Goal: Communication & Community: Participate in discussion

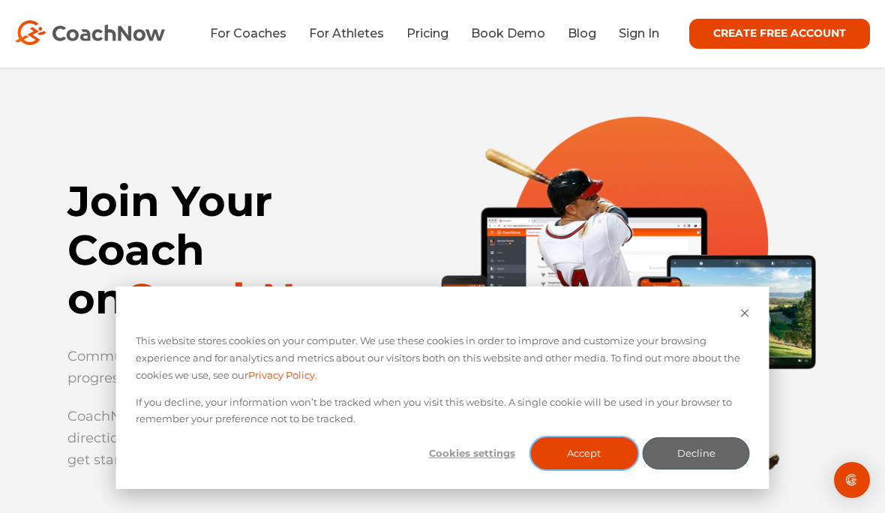
click at [582, 457] on button "Accept" at bounding box center [583, 453] width 107 height 32
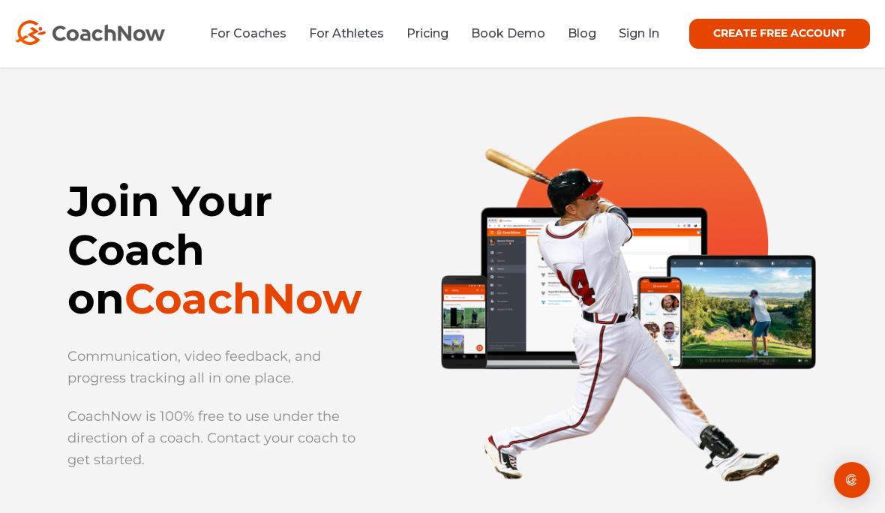
click at [235, 37] on link "For Coaches" at bounding box center [248, 33] width 76 height 14
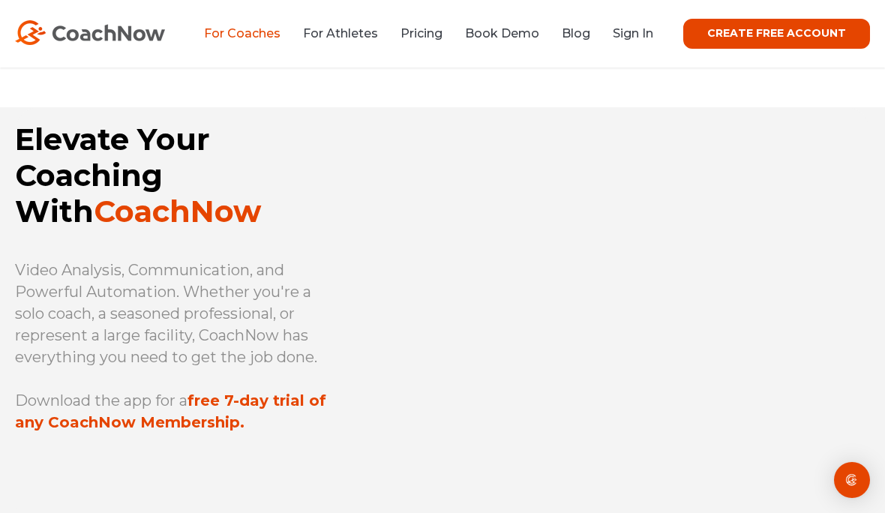
click at [828, 35] on link "CREATE FREE ACCOUNT" at bounding box center [776, 34] width 187 height 30
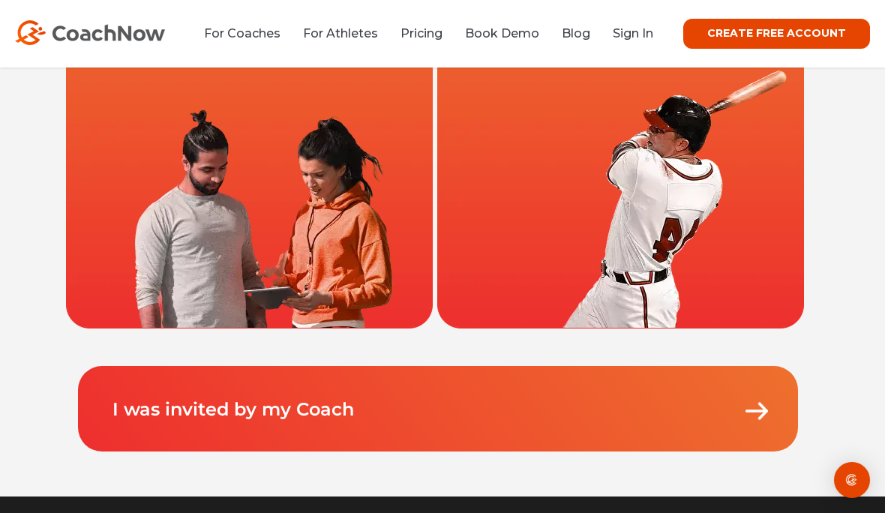
scroll to position [203, 0]
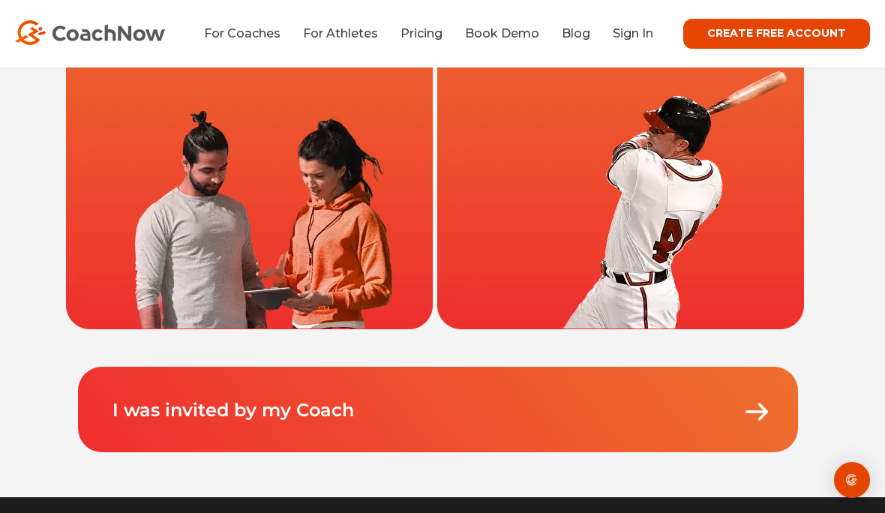
click at [645, 34] on link "Sign In" at bounding box center [632, 33] width 40 height 14
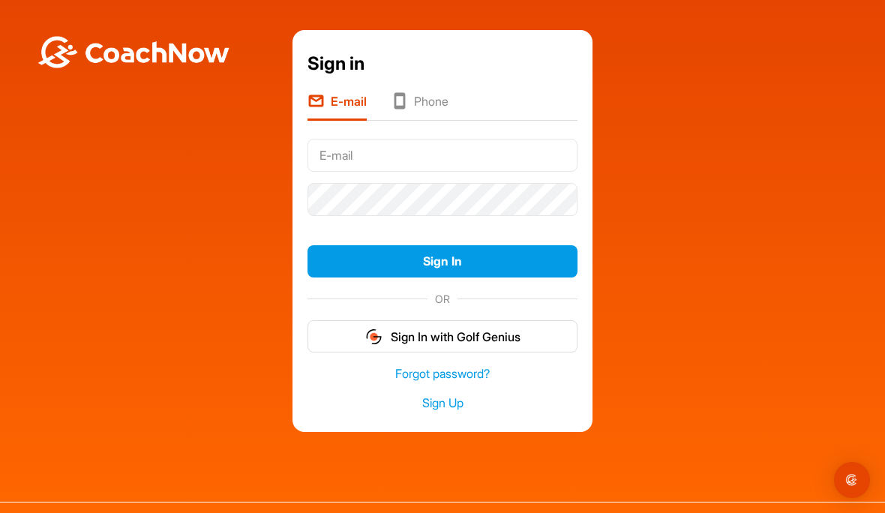
click at [494, 168] on input "text" at bounding box center [442, 155] width 270 height 33
click at [705, 154] on div "Sign in E-mail Phone Sign In OR Sign In with Golf Genius Forgot password? Sign …" at bounding box center [442, 231] width 870 height 402
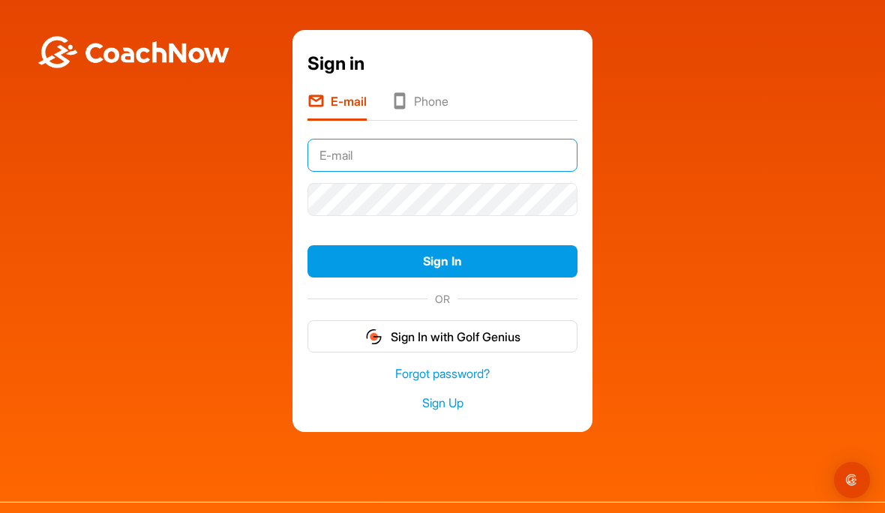
click at [538, 172] on input "text" at bounding box center [442, 155] width 270 height 33
type input "D"
type input "[EMAIL_ADDRESS][DOMAIN_NAME]"
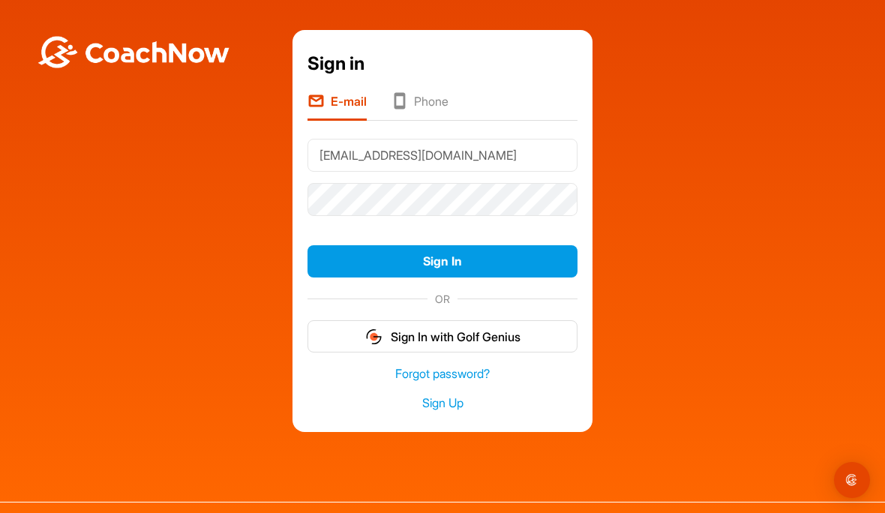
click at [465, 277] on button "Sign In" at bounding box center [442, 261] width 270 height 32
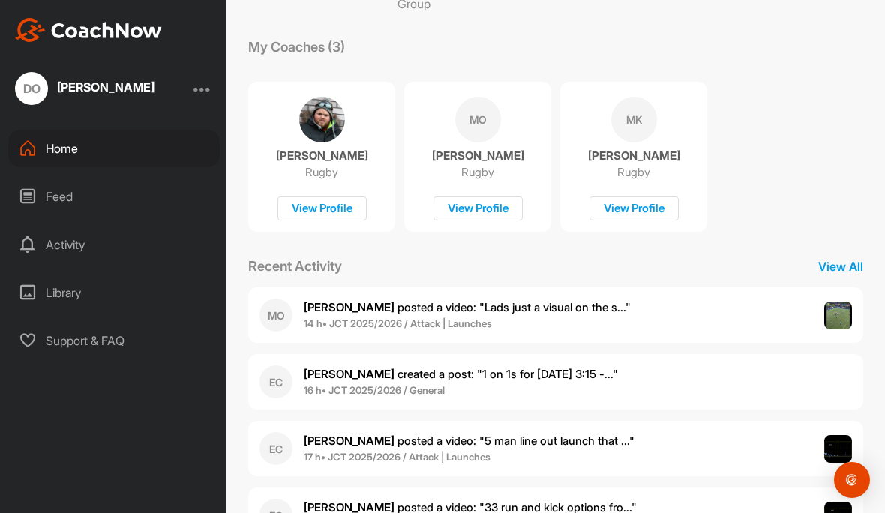
scroll to position [232, 0]
click at [767, 313] on div "MO [PERSON_NAME] posted a video : " Lads just a visual on the s... " 14 h • JCT…" at bounding box center [555, 315] width 615 height 55
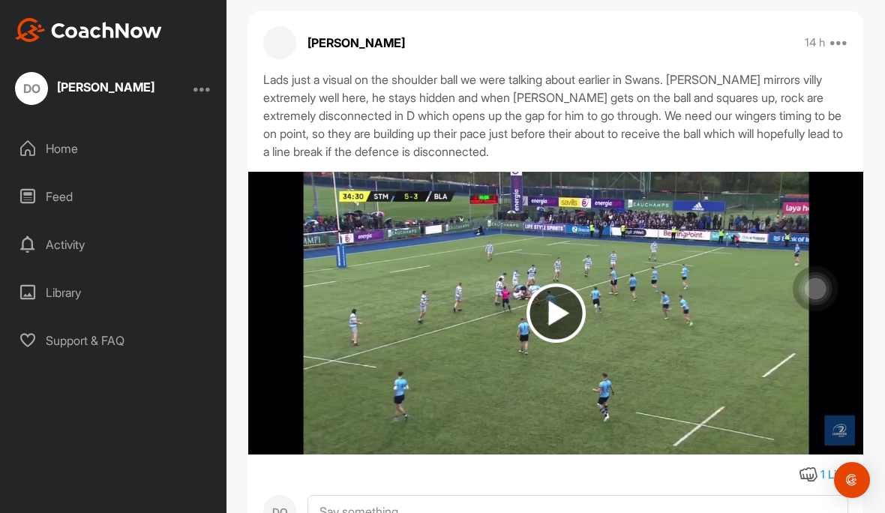
scroll to position [119, 0]
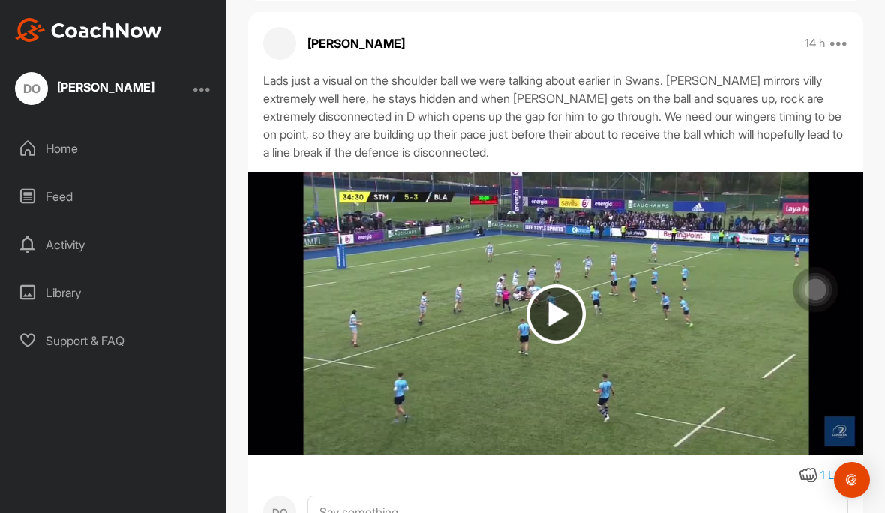
click at [540, 310] on img at bounding box center [555, 313] width 59 height 59
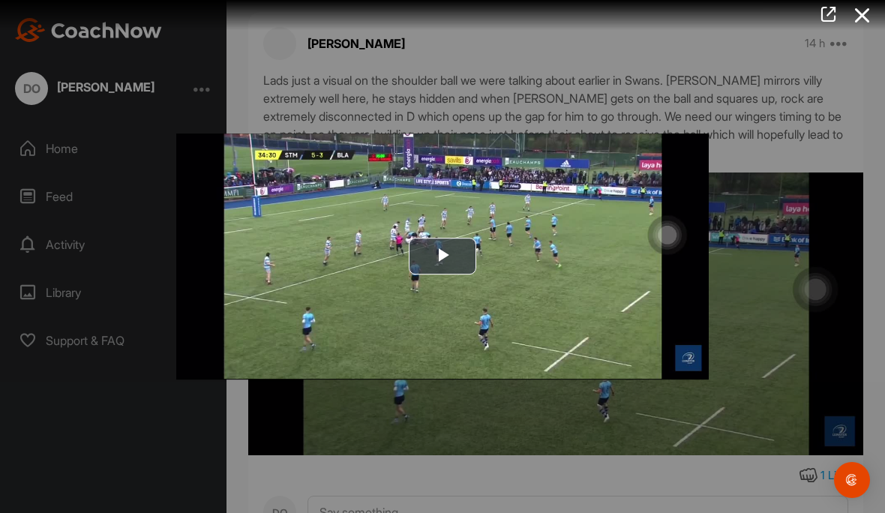
click at [861, 17] on icon at bounding box center [862, 15] width 34 height 28
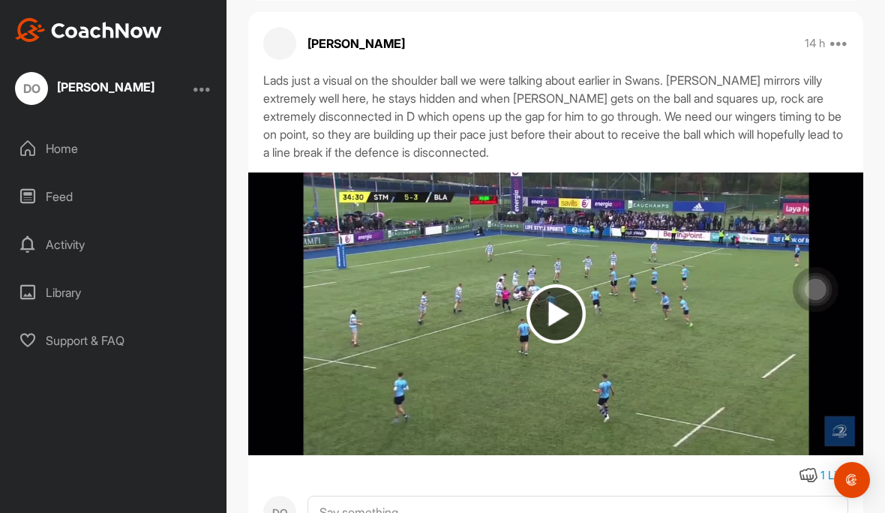
click at [90, 190] on div "Feed" at bounding box center [113, 196] width 211 height 37
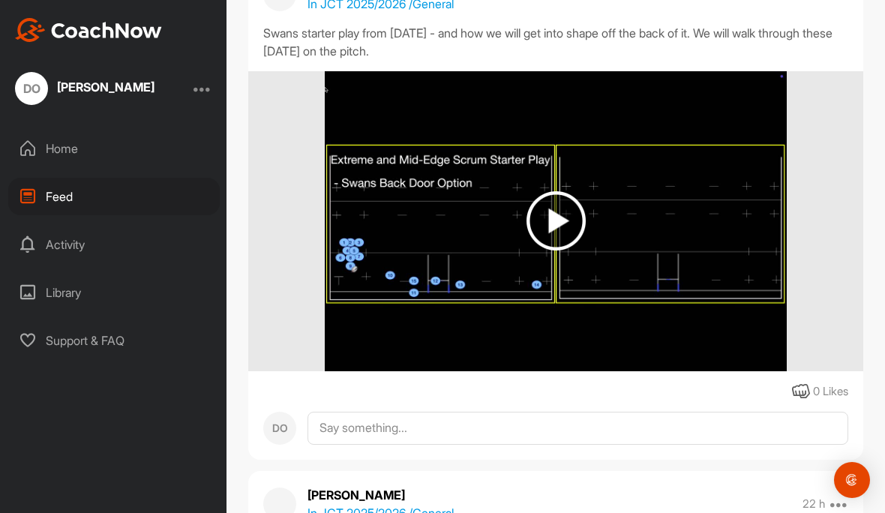
scroll to position [2158, 0]
click at [564, 214] on img at bounding box center [555, 220] width 59 height 59
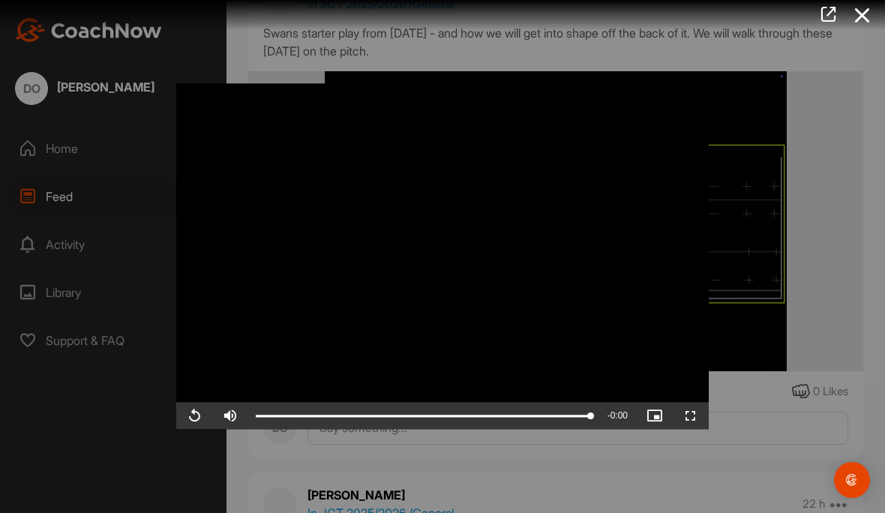
click at [861, 21] on icon at bounding box center [862, 15] width 34 height 28
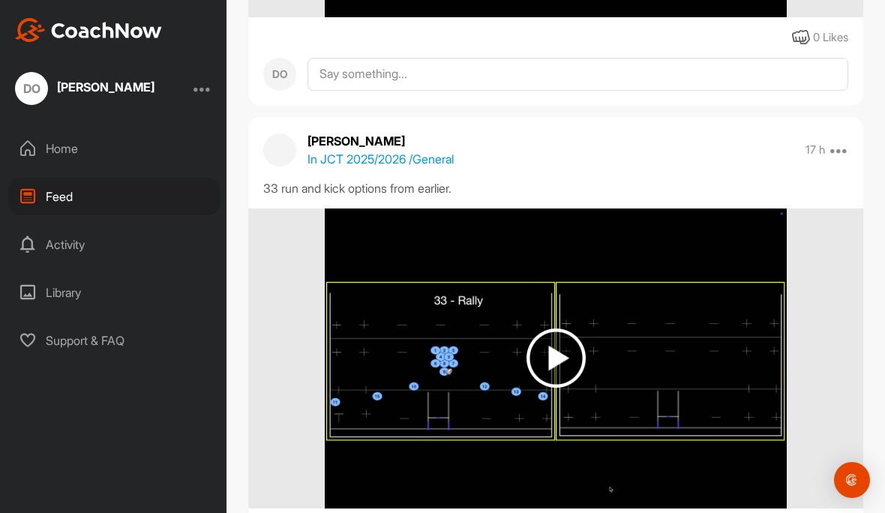
scroll to position [1533, 0]
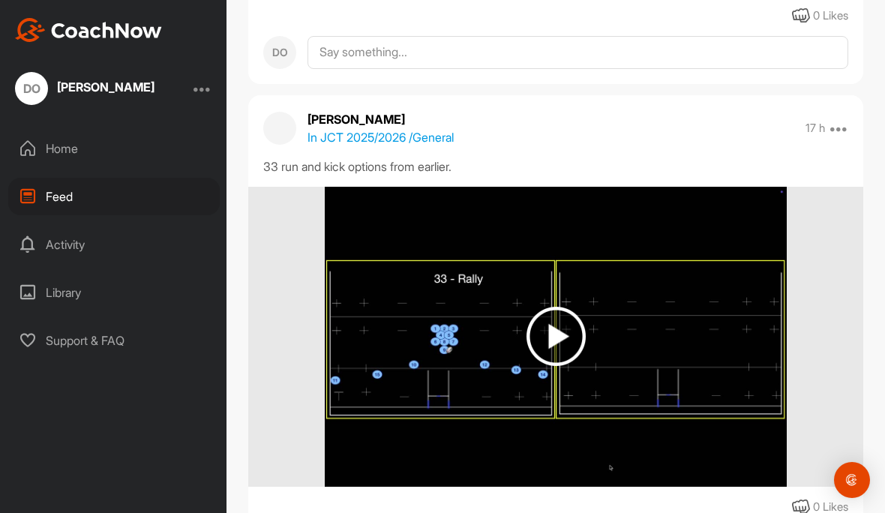
click at [579, 327] on img at bounding box center [555, 336] width 59 height 59
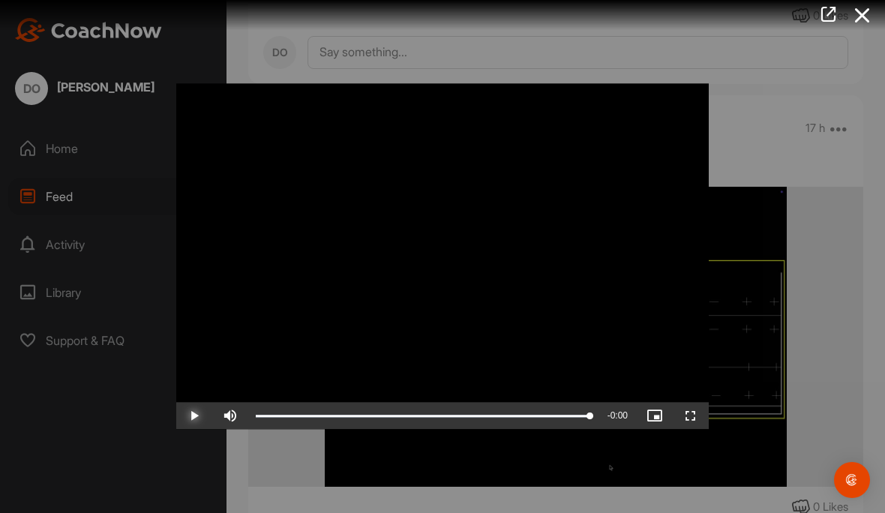
click at [282, 404] on div "Loaded : 100.00%" at bounding box center [423, 416] width 350 height 27
click at [275, 418] on div "Progress Bar" at bounding box center [423, 416] width 334 height 4
click at [263, 415] on div "Progress Bar" at bounding box center [265, 416] width 19 height 3
click at [257, 417] on div "Progress Bar" at bounding box center [259, 416] width 7 height 3
click at [260, 422] on div "Loaded : 100.00%" at bounding box center [423, 416] width 350 height 27
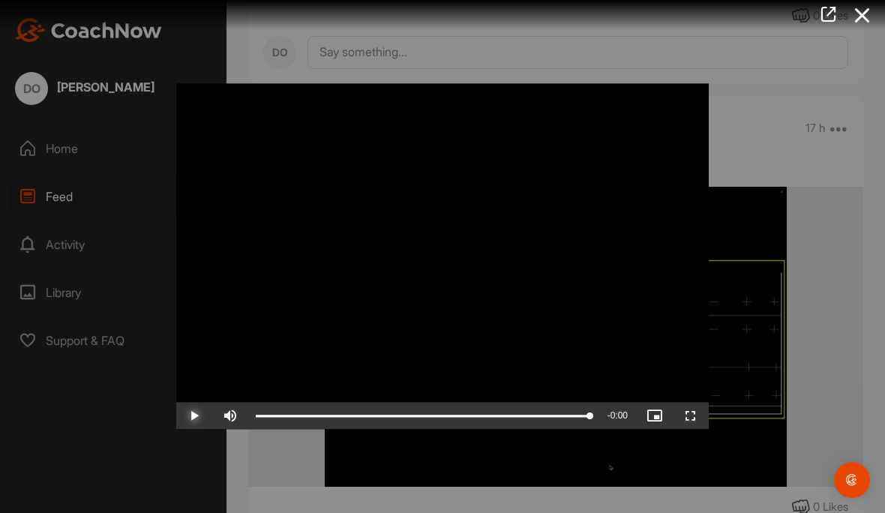
click at [256, 415] on div "Progress Bar" at bounding box center [423, 416] width 334 height 3
click at [544, 418] on div "Progress Bar" at bounding box center [423, 416] width 334 height 3
click at [185, 416] on span "Video Player" at bounding box center [194, 416] width 36 height 0
click at [857, 15] on icon at bounding box center [862, 15] width 34 height 28
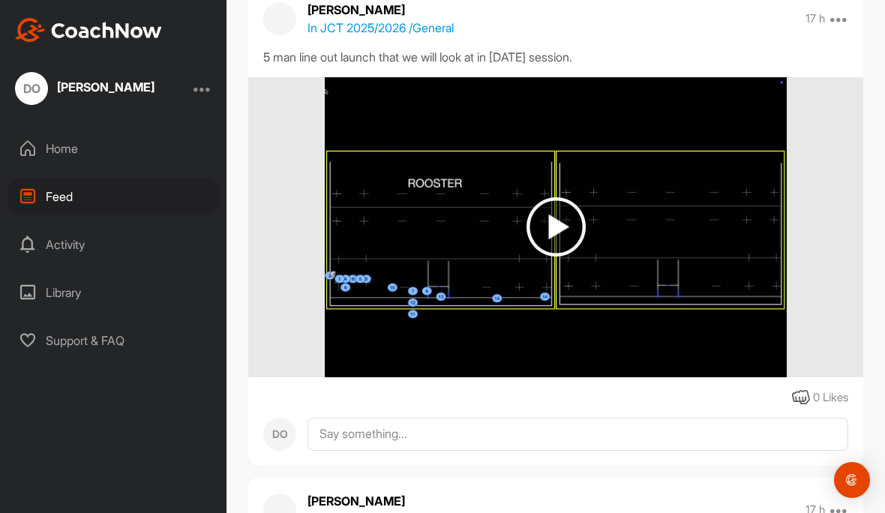
scroll to position [1159, 0]
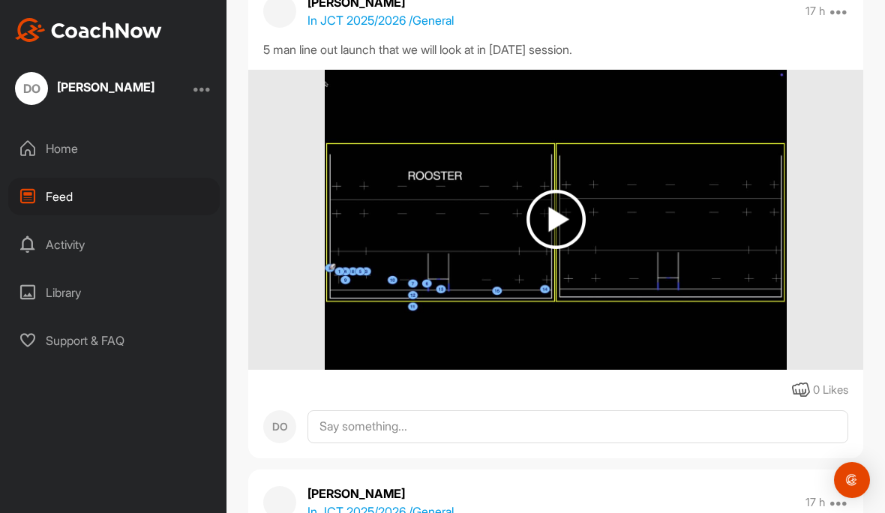
click at [555, 226] on img at bounding box center [555, 219] width 59 height 59
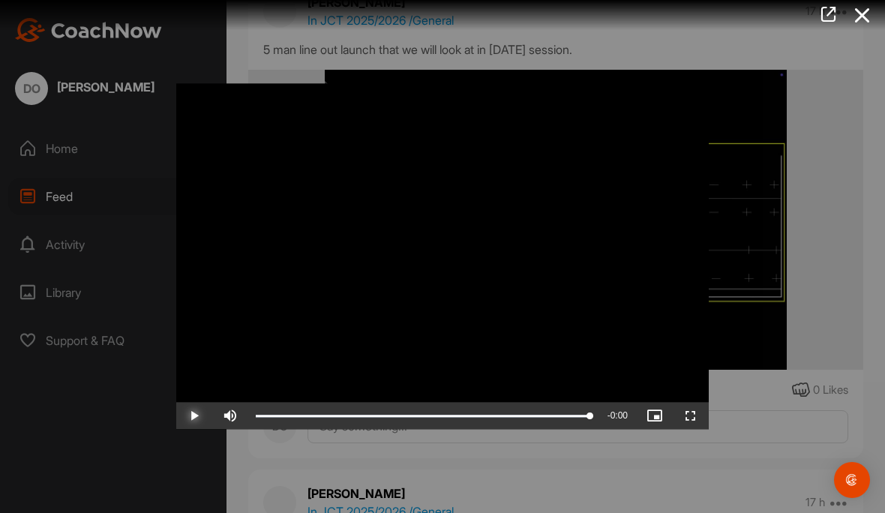
click at [261, 417] on div "Progress Bar" at bounding box center [423, 416] width 334 height 3
click at [875, 12] on icon at bounding box center [862, 15] width 34 height 28
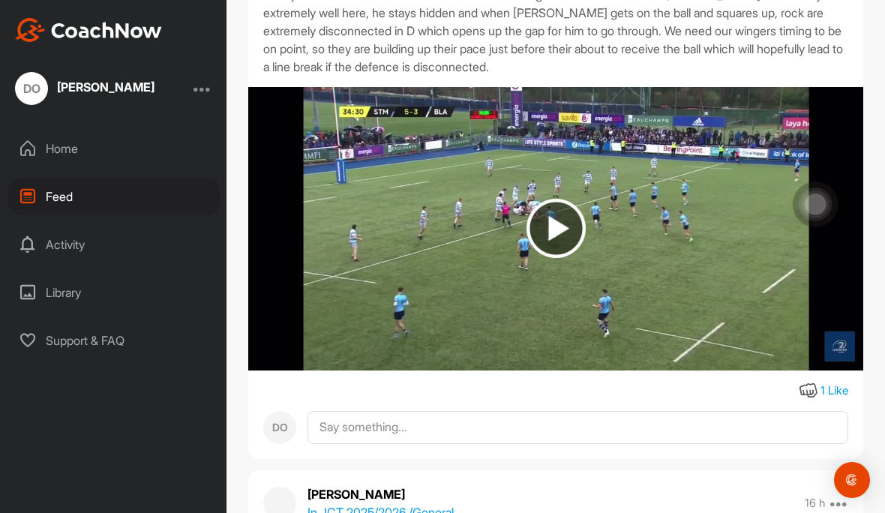
scroll to position [261, 0]
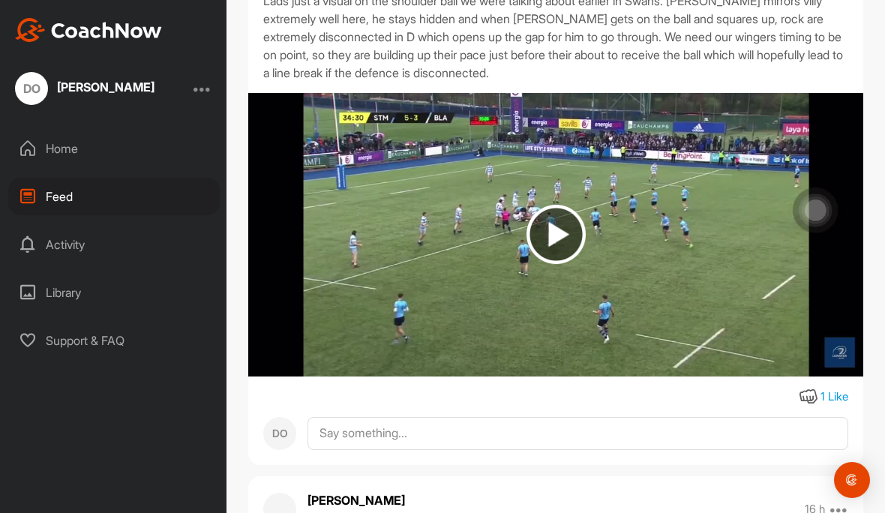
click at [532, 271] on img at bounding box center [555, 234] width 615 height 283
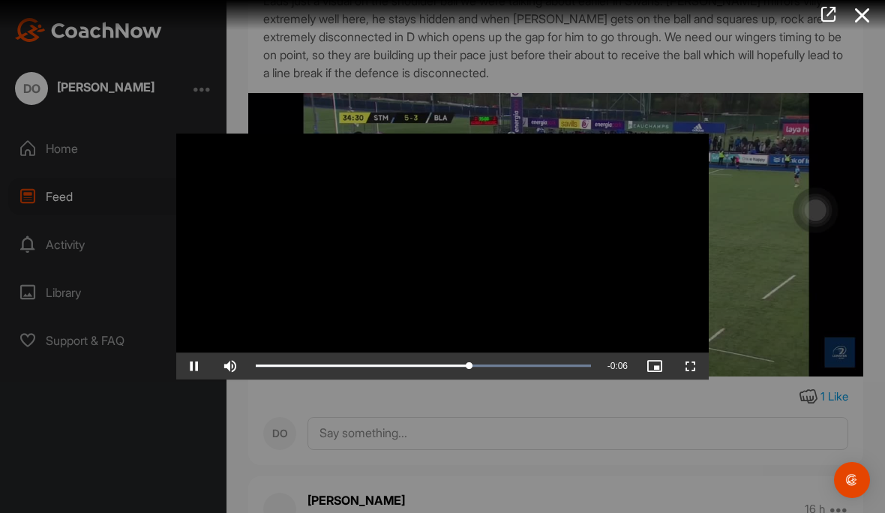
click at [867, 15] on icon at bounding box center [862, 15] width 34 height 28
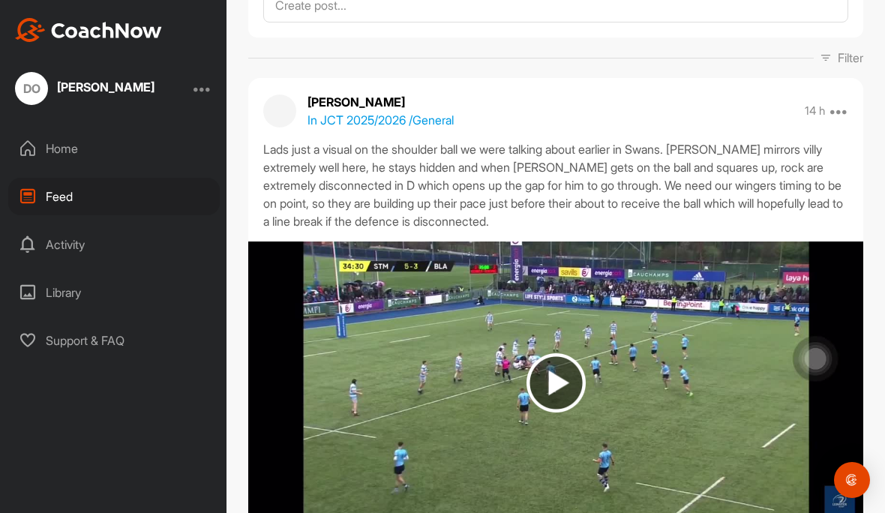
scroll to position [100, 0]
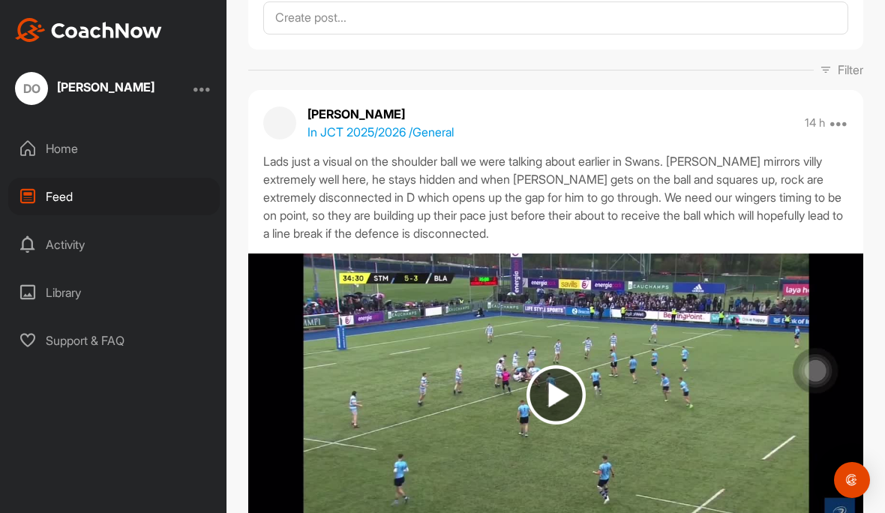
click at [555, 403] on img at bounding box center [555, 394] width 59 height 59
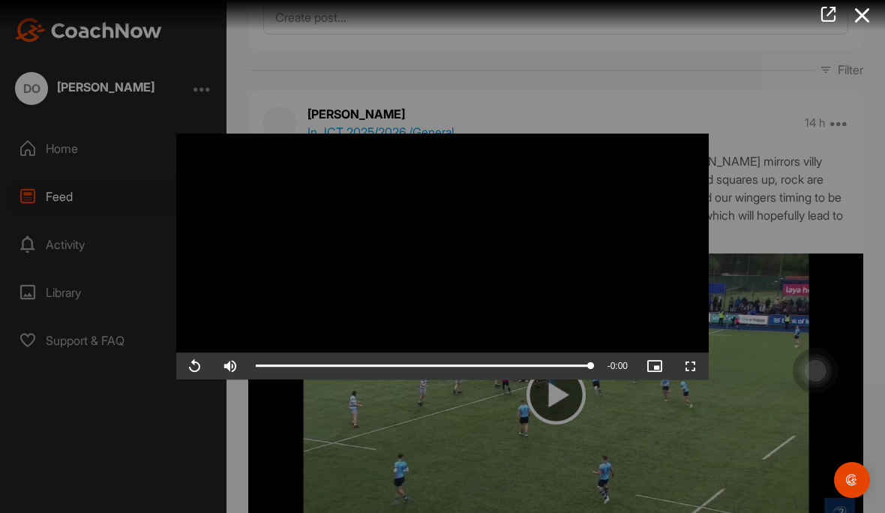
click at [863, 21] on icon at bounding box center [862, 15] width 34 height 28
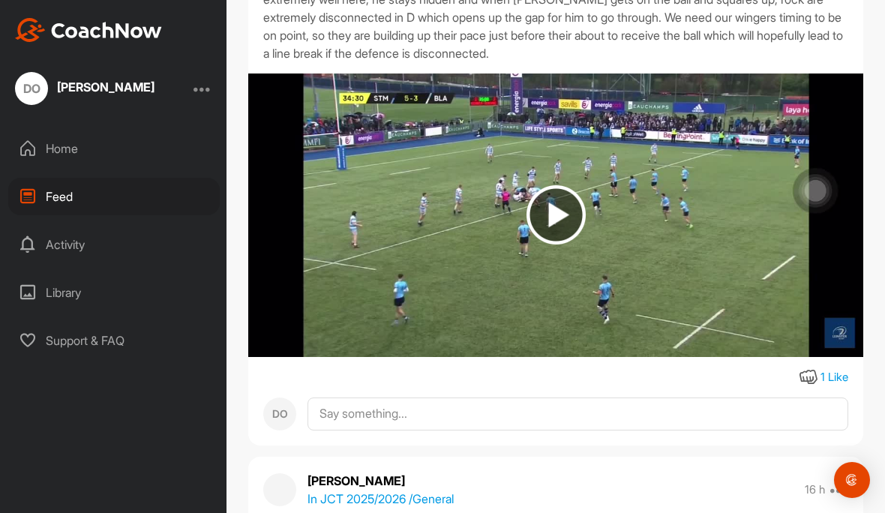
scroll to position [279, 0]
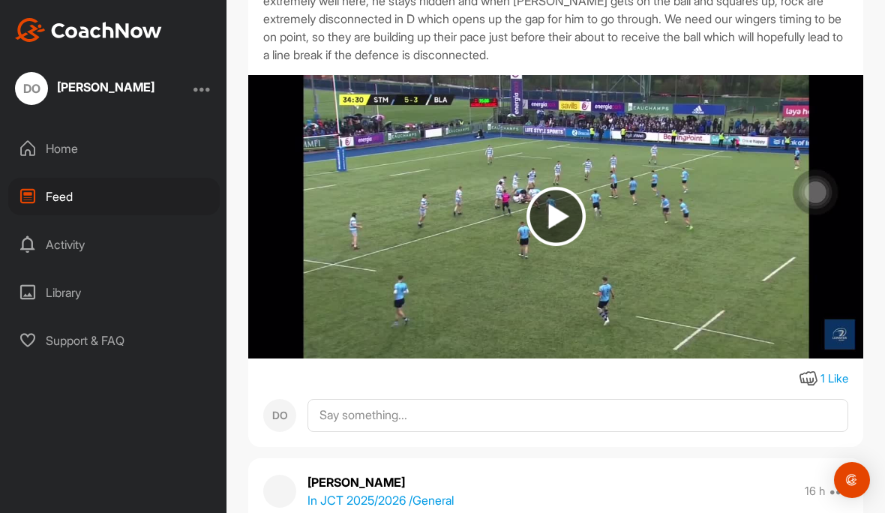
click at [818, 223] on img at bounding box center [555, 216] width 615 height 283
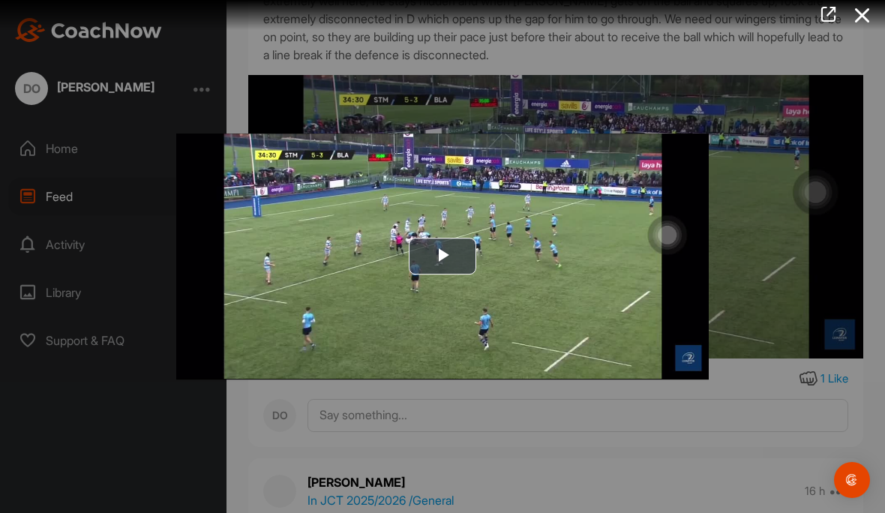
click at [849, 10] on icon at bounding box center [862, 15] width 34 height 28
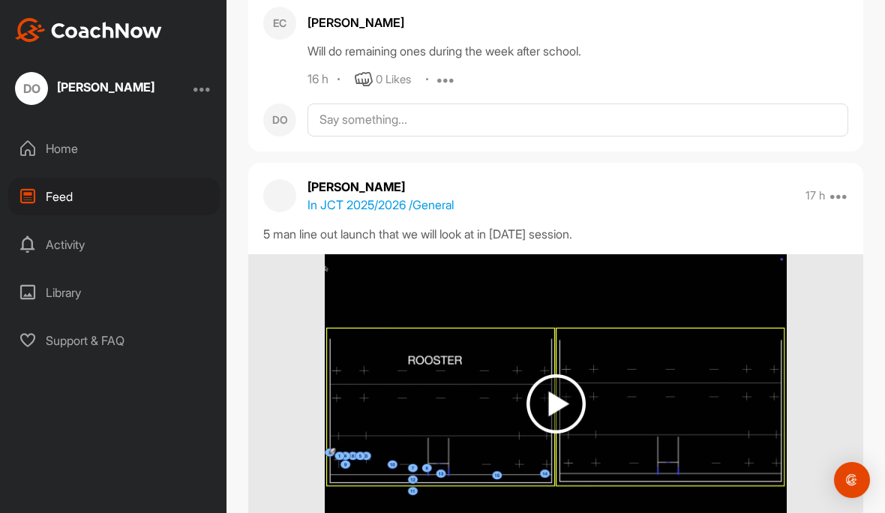
scroll to position [979, 0]
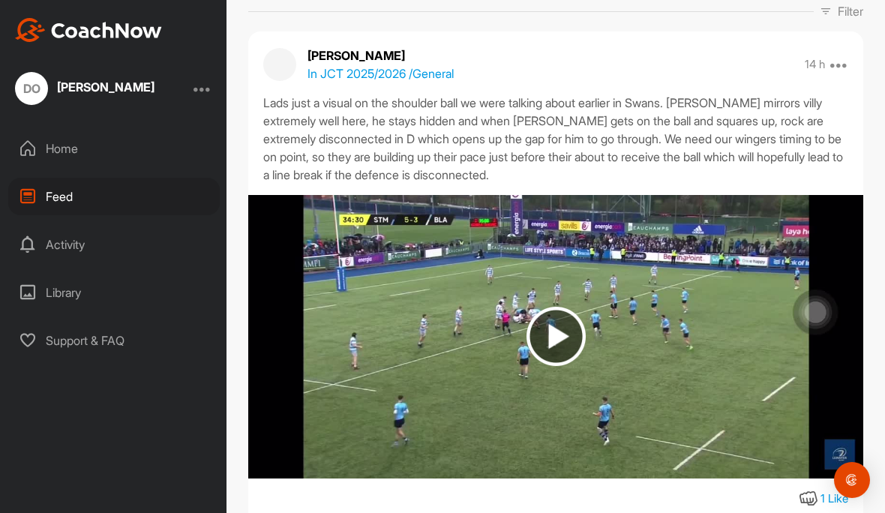
click at [118, 178] on div "Feed" at bounding box center [113, 196] width 211 height 37
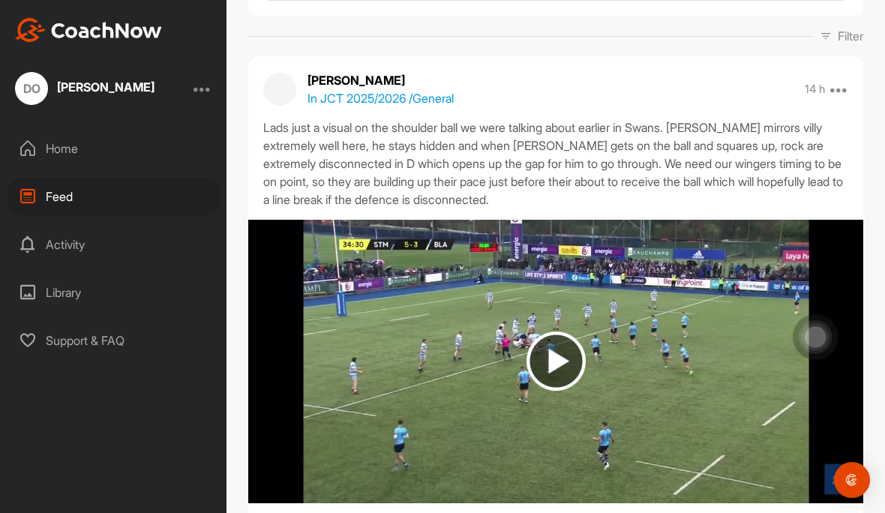
scroll to position [132, 0]
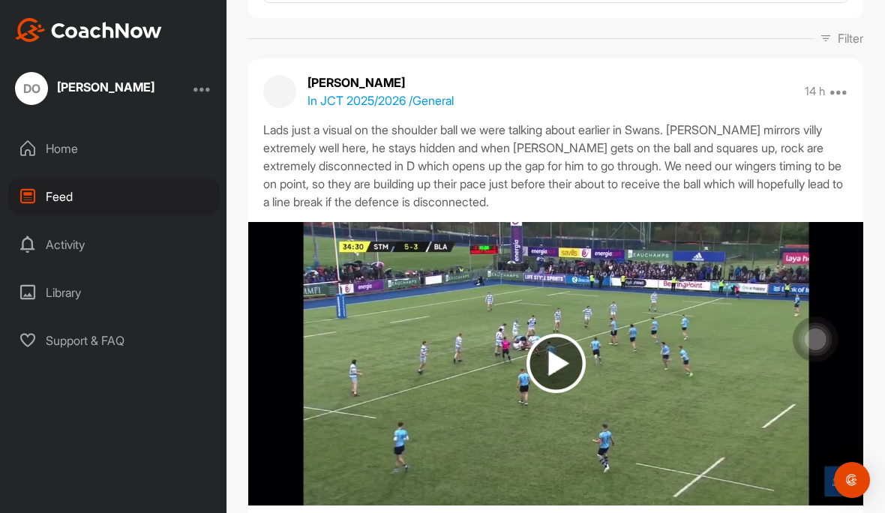
click at [136, 143] on div "Home" at bounding box center [113, 148] width 211 height 37
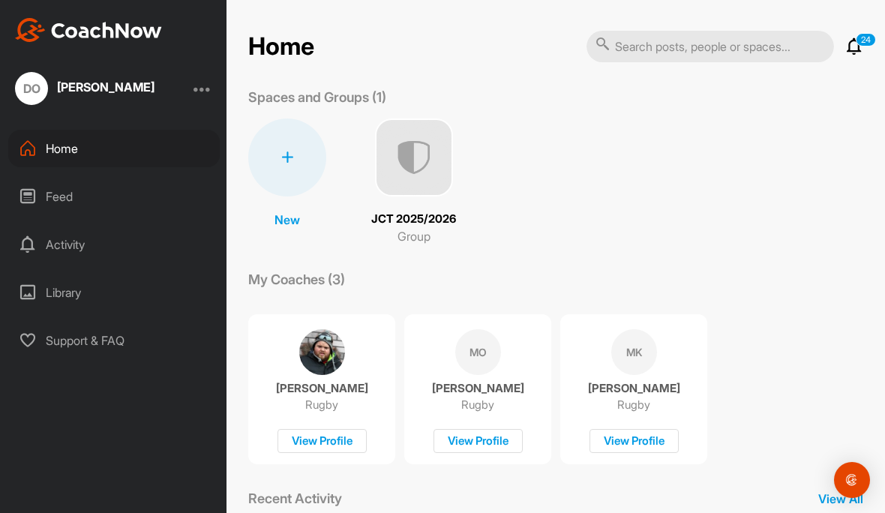
click at [123, 199] on div "Feed" at bounding box center [113, 196] width 211 height 37
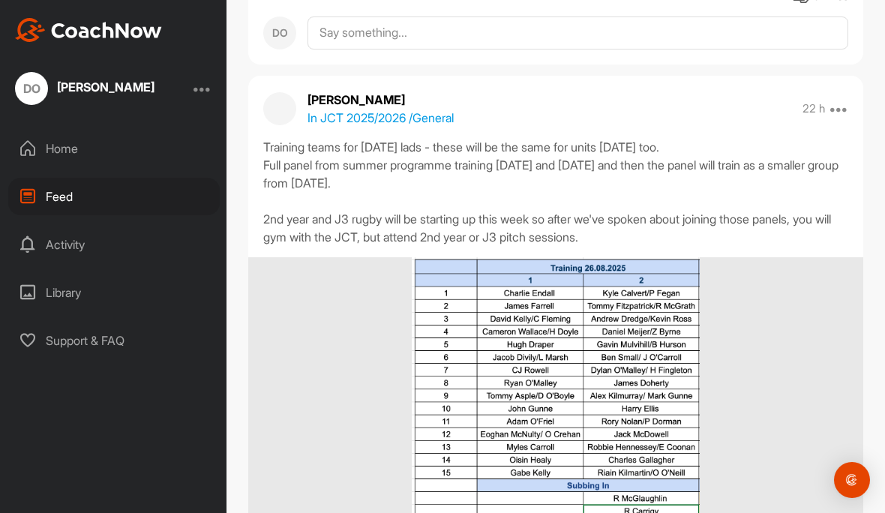
scroll to position [2555, 0]
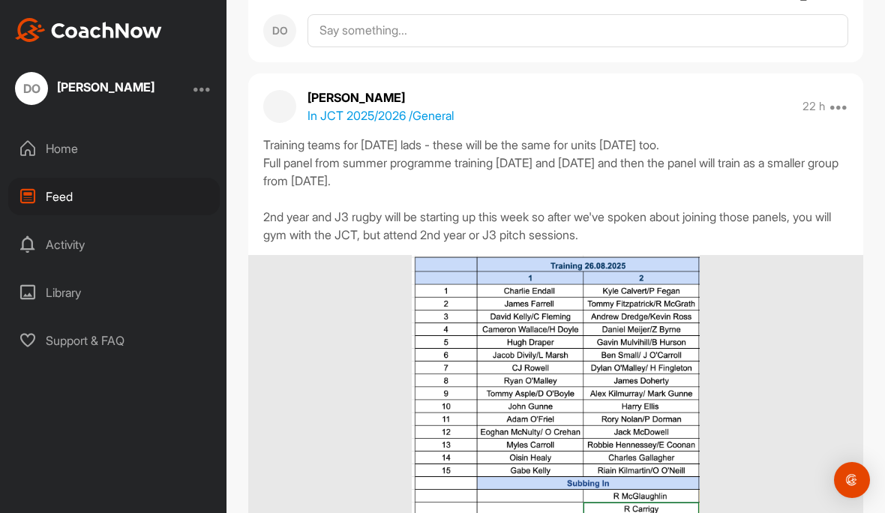
click at [715, 307] on div at bounding box center [555, 405] width 615 height 300
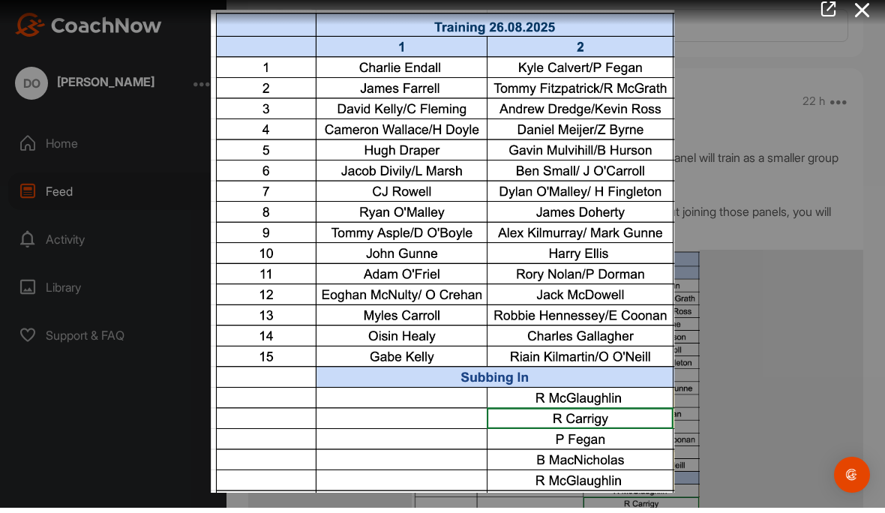
scroll to position [5, 0]
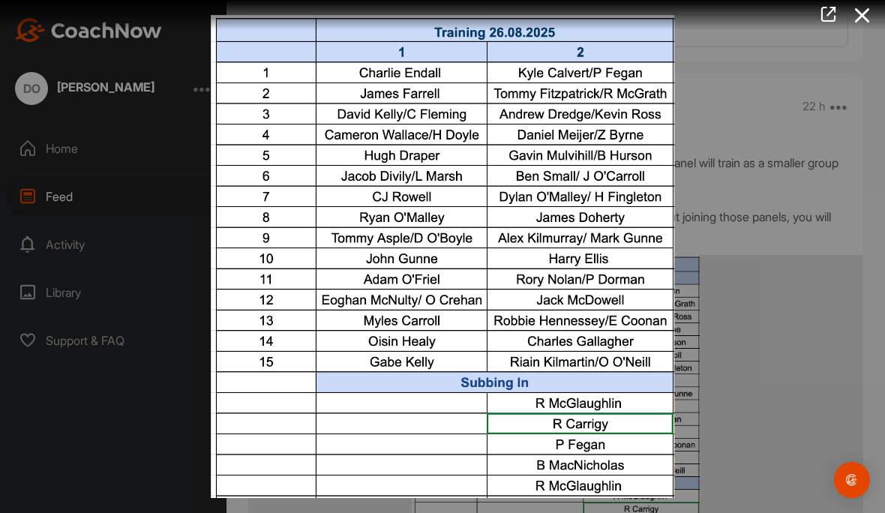
click at [852, 10] on icon at bounding box center [862, 15] width 34 height 28
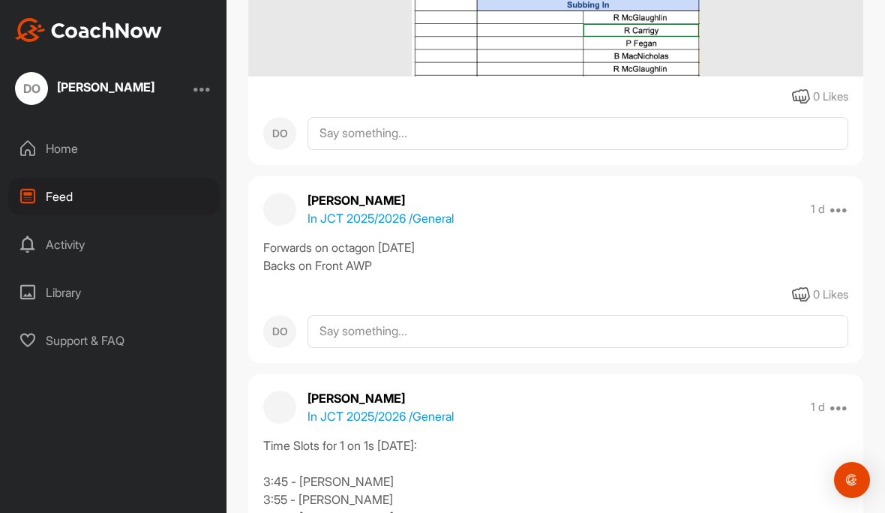
scroll to position [3089, 0]
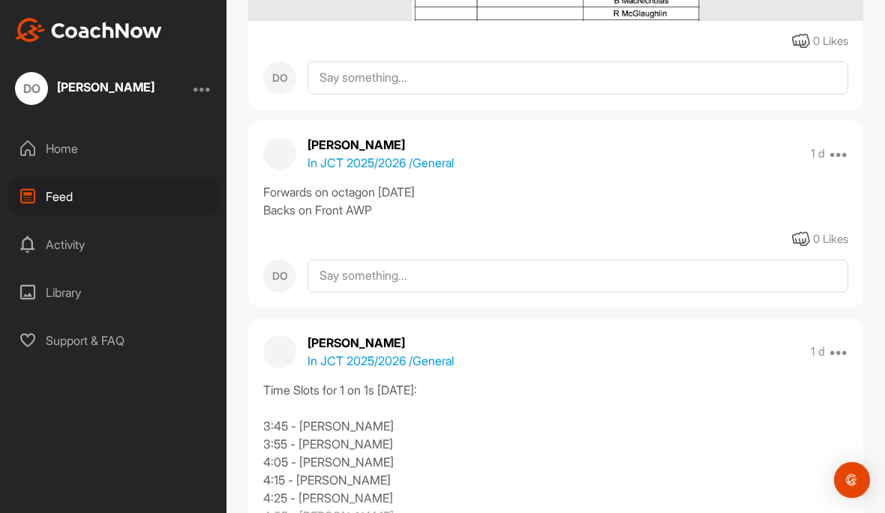
click at [852, 480] on img "Open Intercom Messenger" at bounding box center [852, 480] width 18 height 18
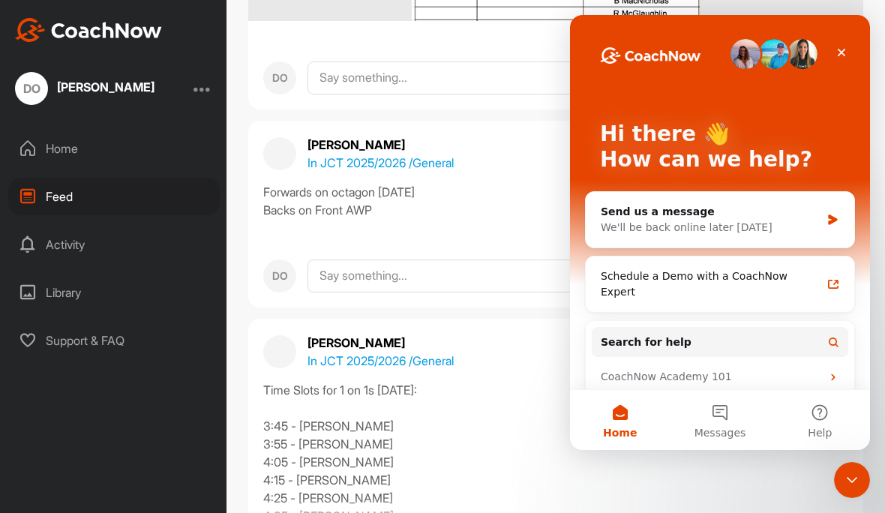
scroll to position [0, 0]
click at [848, 475] on icon "Close Intercom Messenger" at bounding box center [852, 480] width 18 height 18
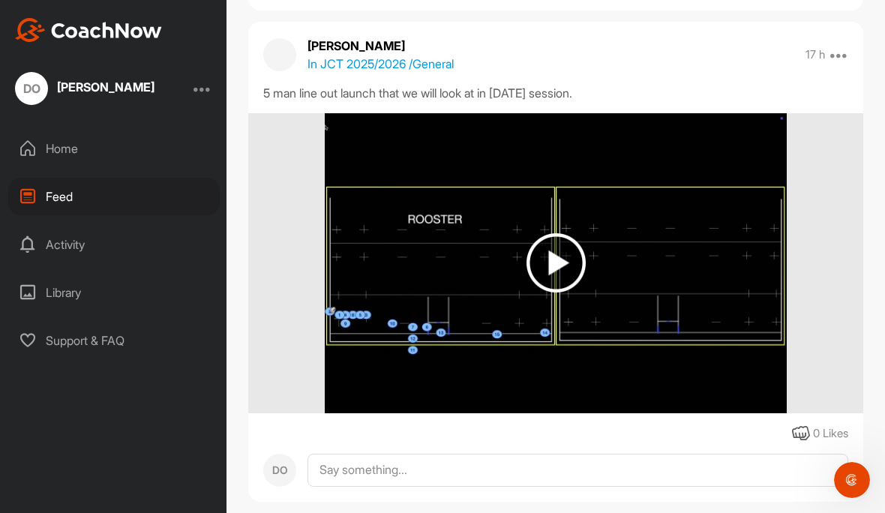
scroll to position [1115, 0]
click at [562, 271] on img at bounding box center [555, 262] width 59 height 59
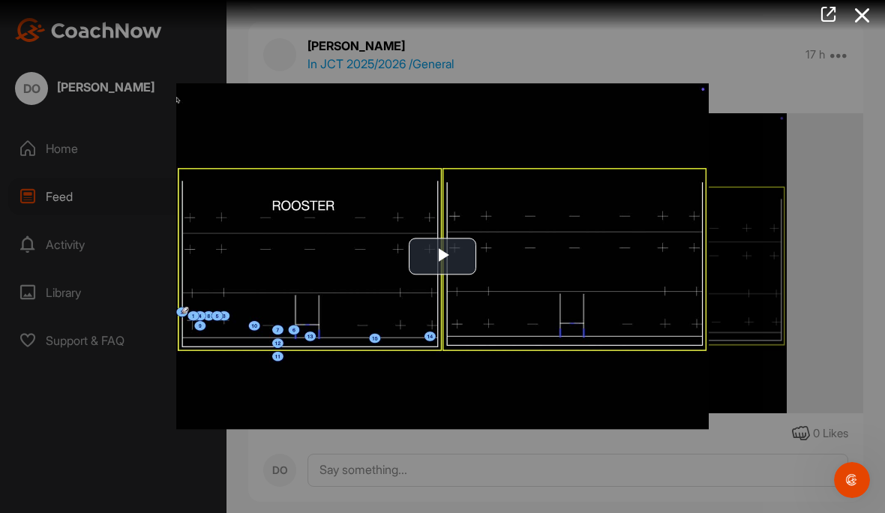
click at [442, 256] on span "Video Player" at bounding box center [442, 256] width 0 height 0
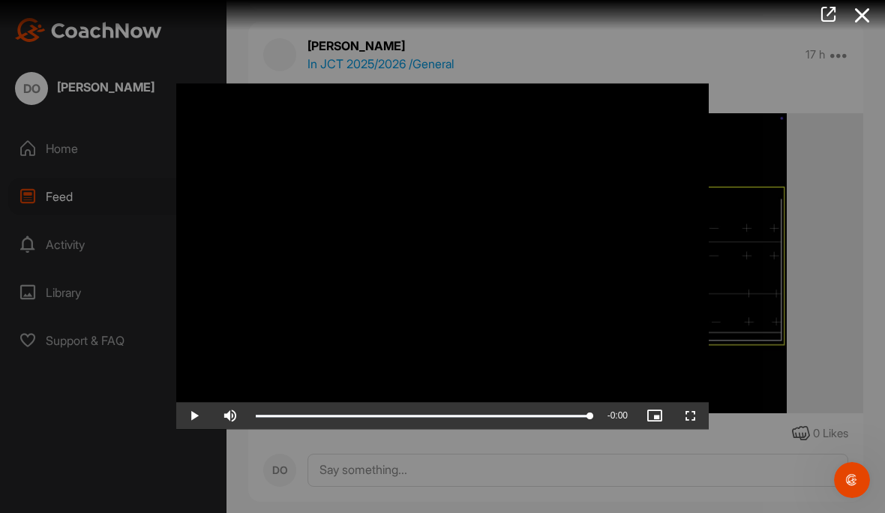
click at [258, 423] on div "Loaded : 100.00%" at bounding box center [423, 416] width 350 height 27
click at [258, 411] on div "Loaded : 100.00%" at bounding box center [423, 416] width 350 height 27
click at [858, 19] on icon at bounding box center [862, 15] width 34 height 28
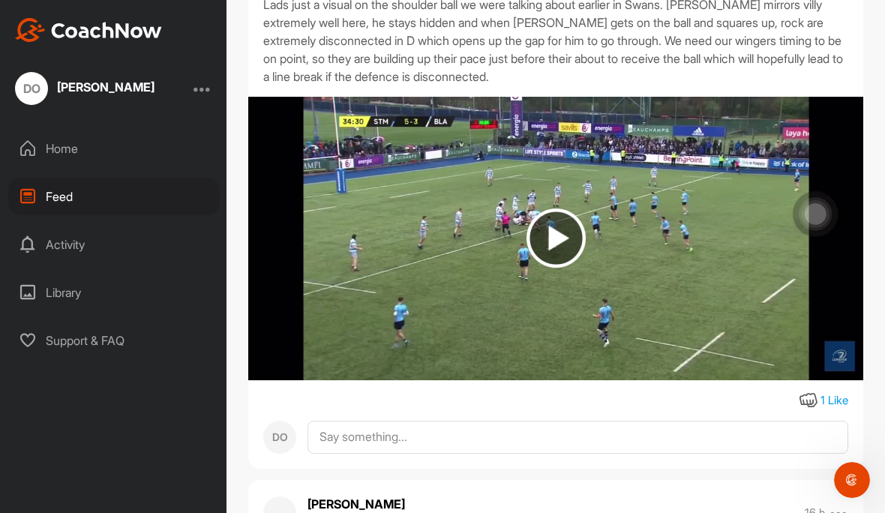
scroll to position [301, 0]
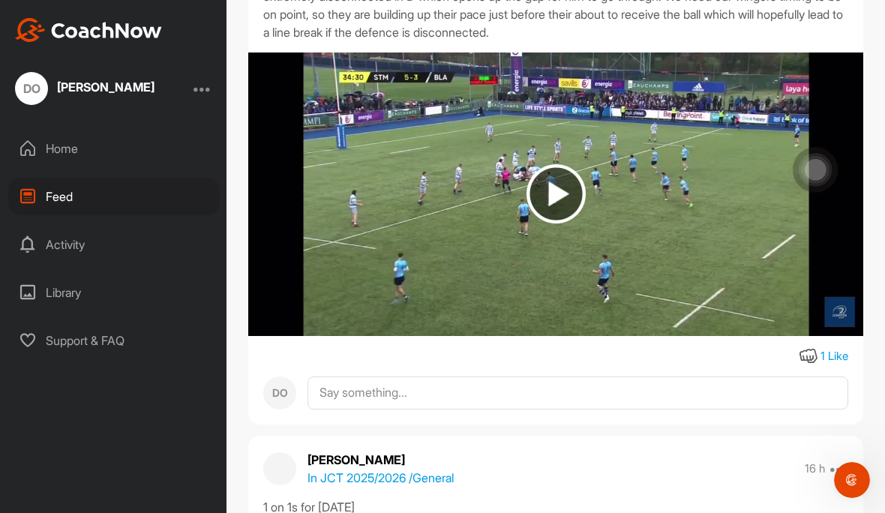
click at [549, 200] on img at bounding box center [555, 193] width 59 height 59
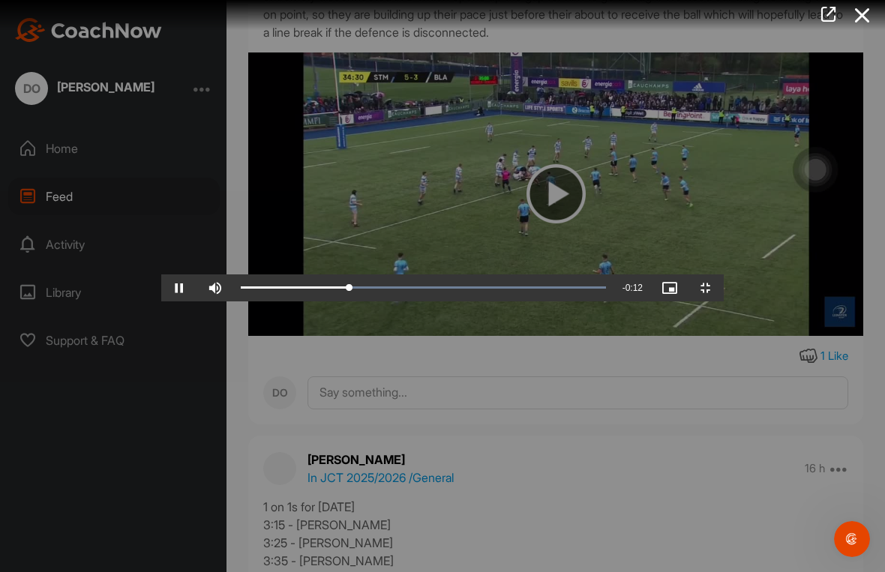
click at [161, 288] on span "Video Player" at bounding box center [179, 288] width 36 height 0
click at [241, 289] on div "Progress Bar" at bounding box center [352, 287] width 223 height 3
click at [233, 301] on div "Loaded : 100.00%" at bounding box center [423, 287] width 380 height 27
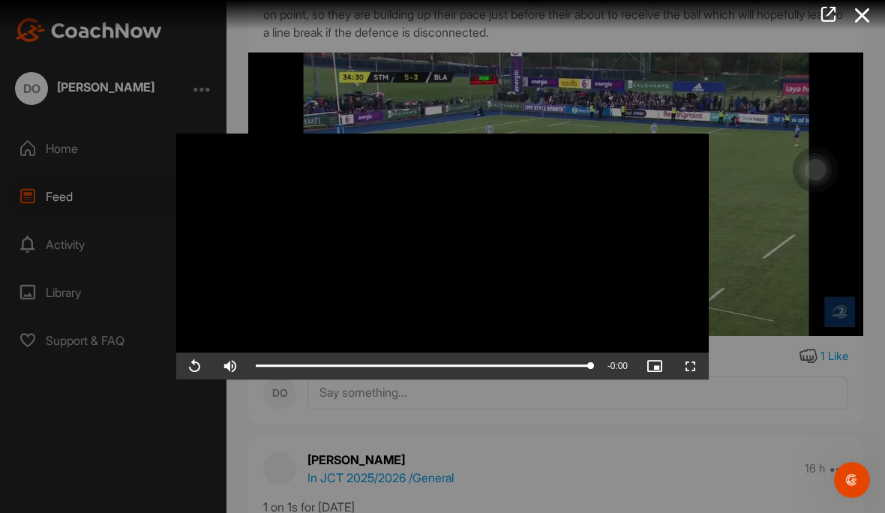
click at [866, 19] on icon at bounding box center [862, 15] width 34 height 28
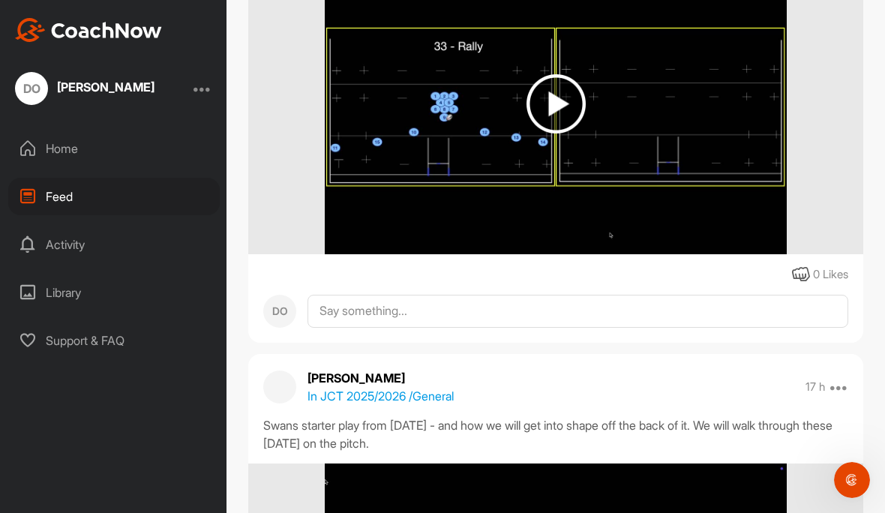
scroll to position [1795, 0]
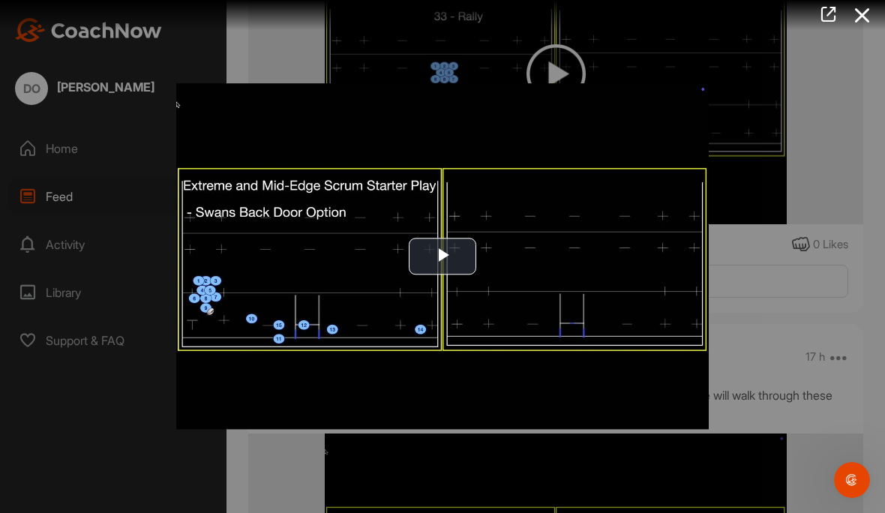
click at [858, 15] on icon at bounding box center [862, 15] width 34 height 28
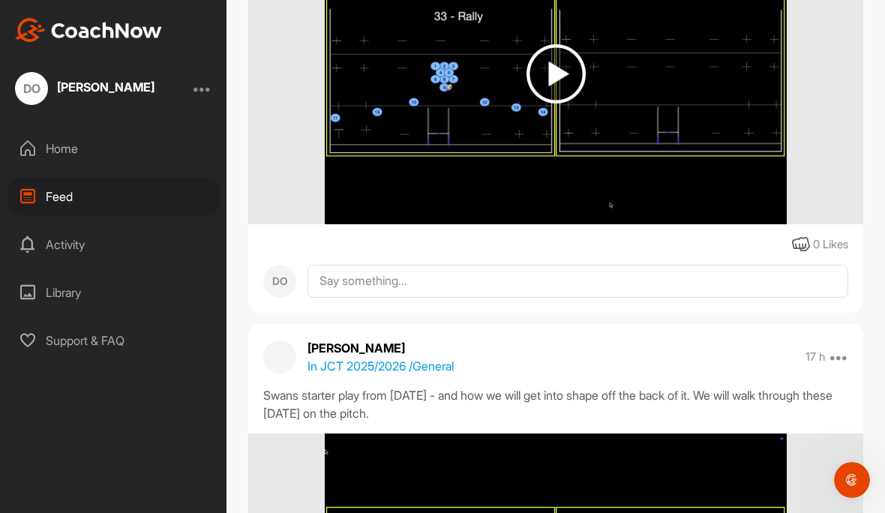
click at [835, 130] on div at bounding box center [555, 74] width 615 height 300
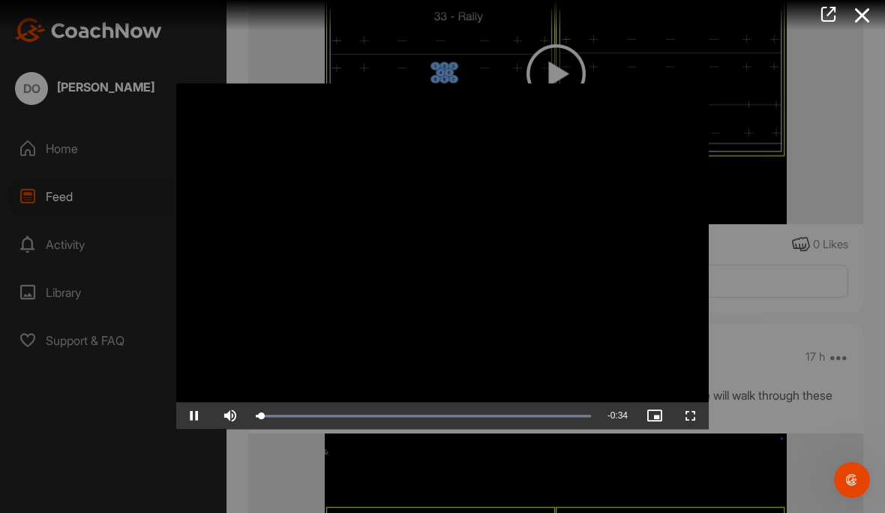
click at [842, 5] on link at bounding box center [828, 15] width 34 height 31
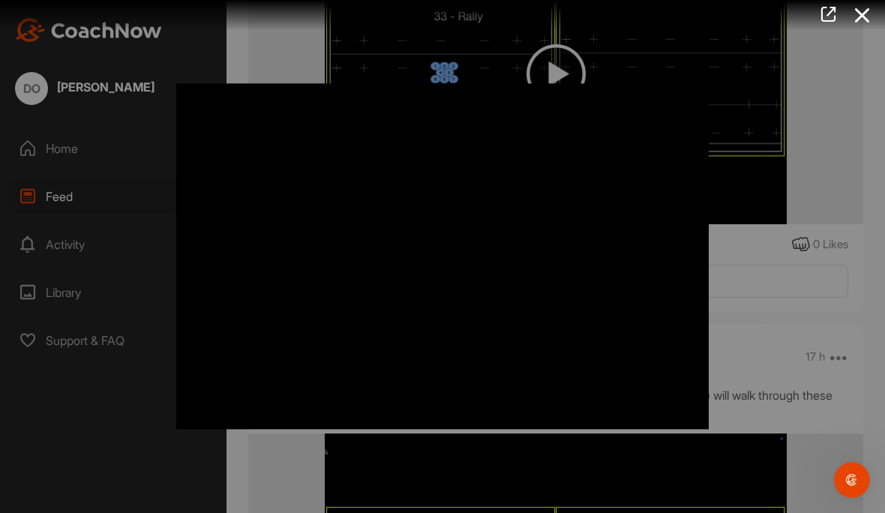
click at [867, 13] on icon at bounding box center [862, 15] width 34 height 28
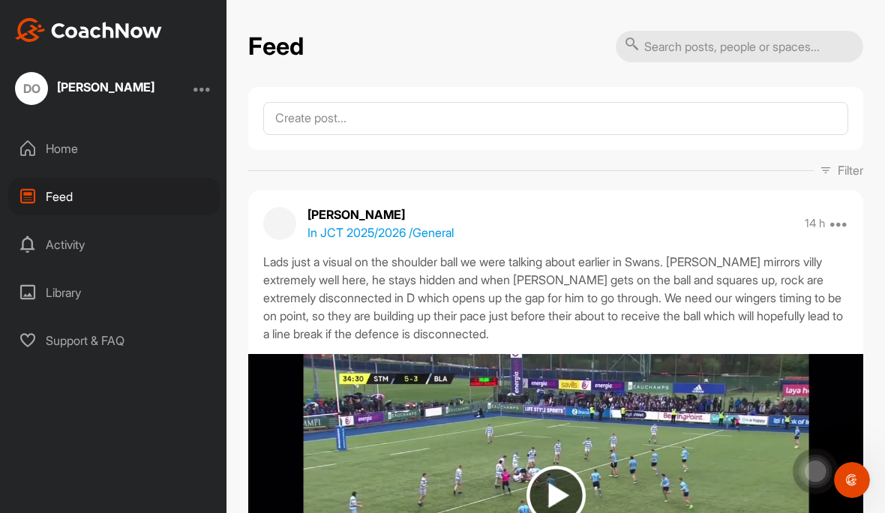
scroll to position [0, 0]
click at [2, 109] on div "DO Dylan O’Malley Home Feed Activity Library Support & FAQ" at bounding box center [113, 256] width 226 height 513
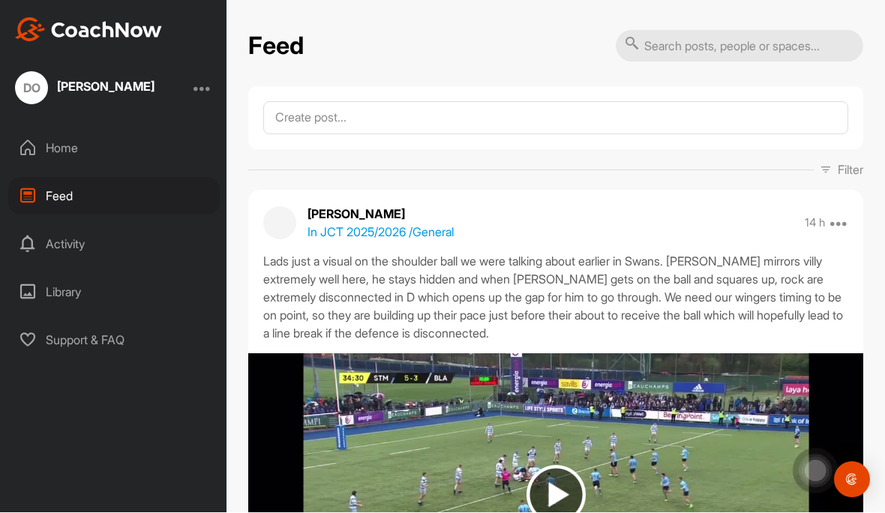
scroll to position [66, 0]
